Goal: Task Accomplishment & Management: Manage account settings

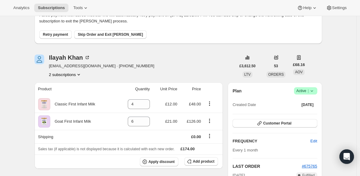
scroll to position [46, 0]
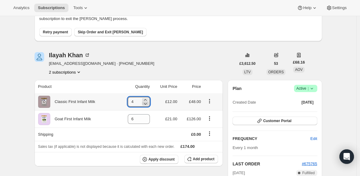
click at [146, 104] on icon at bounding box center [145, 103] width 6 height 6
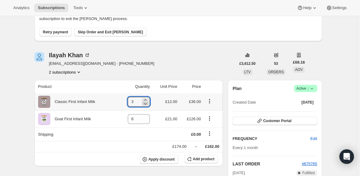
click at [146, 104] on icon at bounding box center [145, 103] width 6 height 6
type input "0"
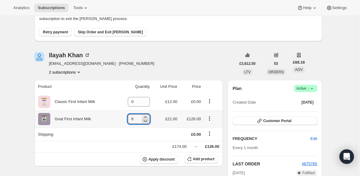
click at [147, 118] on icon at bounding box center [145, 121] width 6 height 6
click at [147, 122] on icon at bounding box center [147, 121] width 6 height 6
click at [148, 117] on icon at bounding box center [147, 117] width 3 height 2
click at [148, 117] on icon at bounding box center [147, 117] width 6 height 6
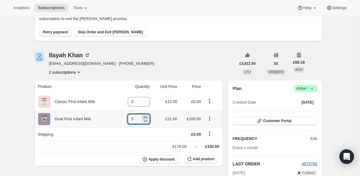
click at [148, 117] on icon at bounding box center [145, 117] width 6 height 6
type input "8"
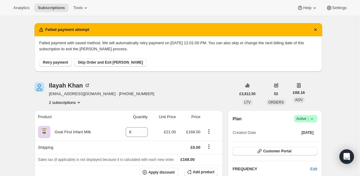
scroll to position [16, 0]
